Goal: Find specific page/section: Find specific page/section

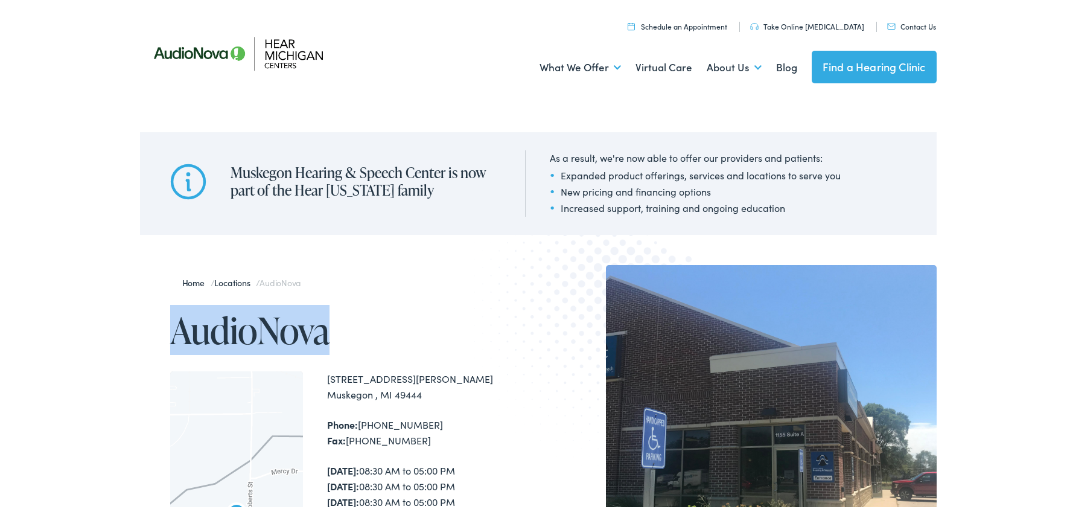
drag, startPoint x: 173, startPoint y: 319, endPoint x: 375, endPoint y: 325, distance: 201.6
click at [375, 325] on h1 "AudioNova" at bounding box center [354, 328] width 368 height 40
copy h1 "AudioNova"
drag, startPoint x: 322, startPoint y: 376, endPoint x: 446, endPoint y: 389, distance: 124.3
click at [446, 389] on div "[STREET_ADDRESS][PERSON_NAME] Muskegon , MI 49444" at bounding box center [432, 384] width 211 height 31
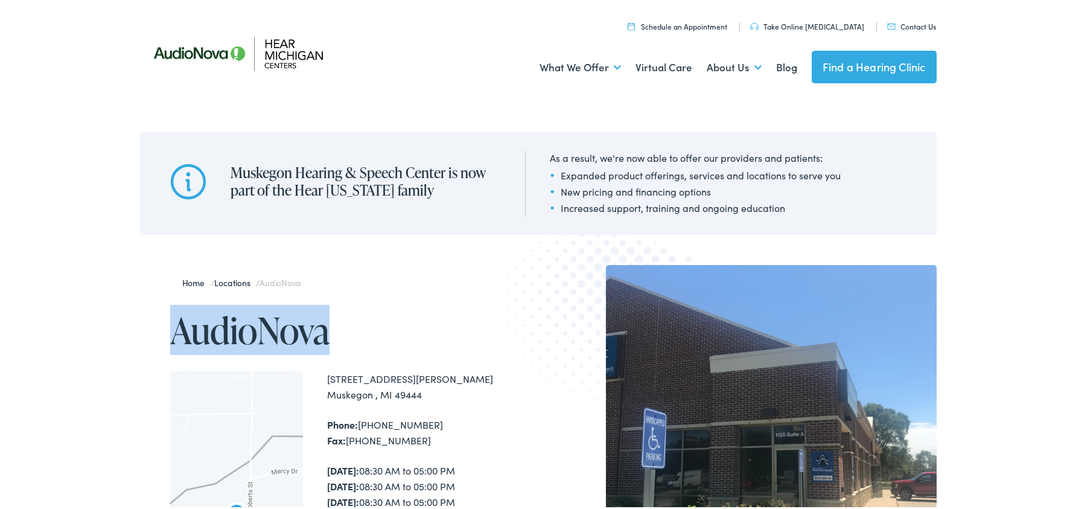
copy div "[STREET_ADDRESS][PERSON_NAME] Muskegon , MI 49444"
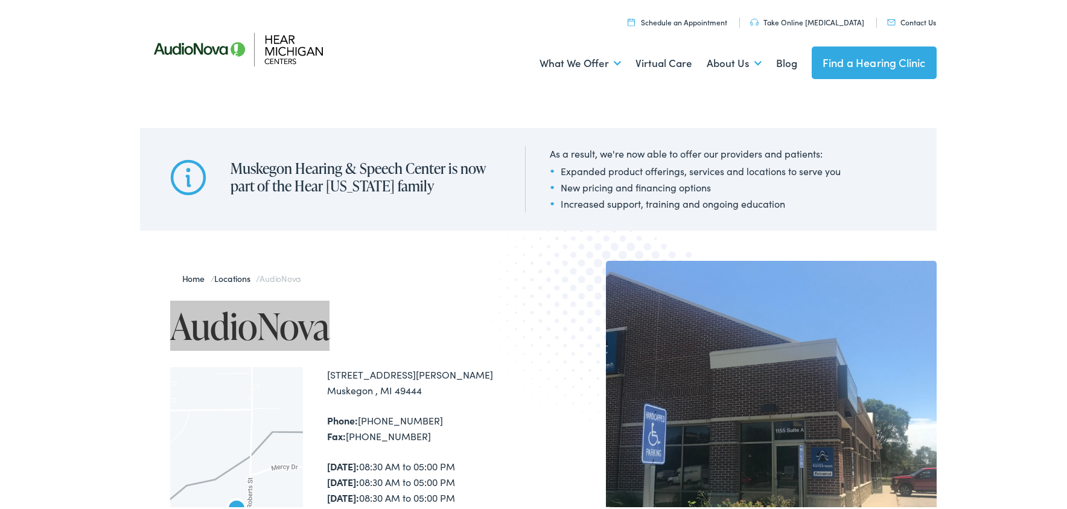
scroll to position [391, 0]
